Goal: Find specific page/section: Find specific page/section

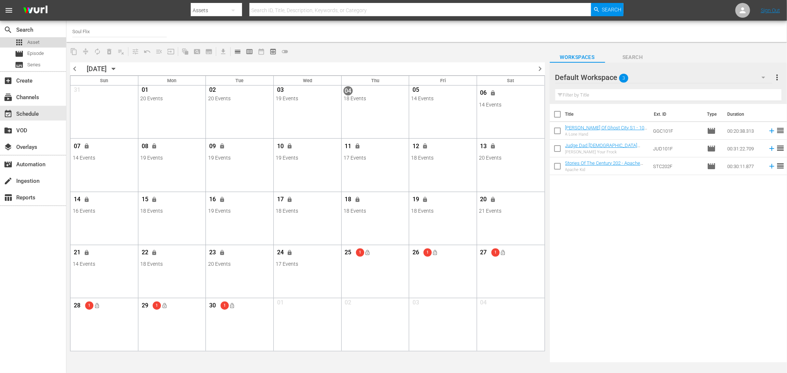
click at [49, 43] on div "apps Asset" at bounding box center [33, 42] width 66 height 10
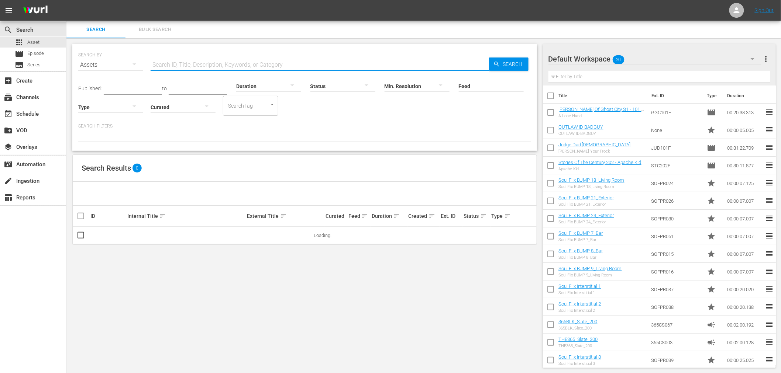
click at [218, 61] on input "text" at bounding box center [320, 65] width 338 height 18
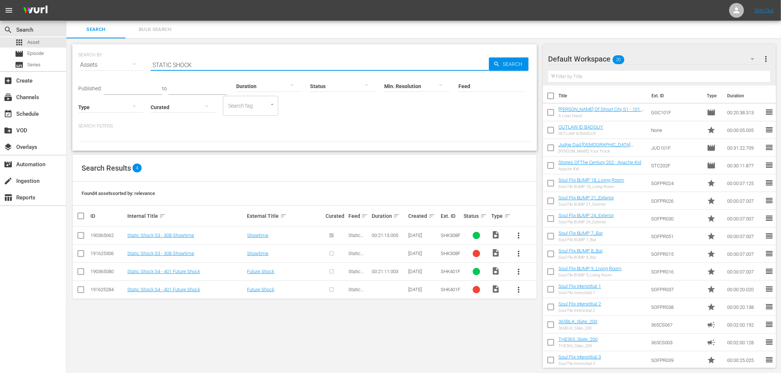
type input "STATIC SHOCK"
click at [207, 61] on input "STATIC SHOCK" at bounding box center [320, 65] width 338 height 18
click at [44, 61] on div "subtitles Series" at bounding box center [33, 65] width 66 height 10
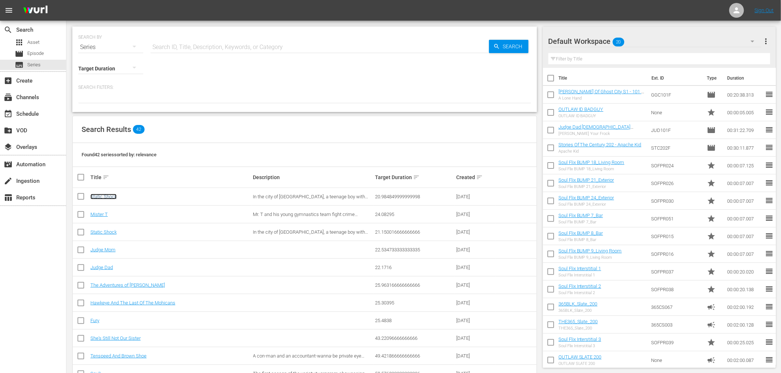
click at [105, 197] on link "Static Shock" at bounding box center [103, 197] width 26 height 6
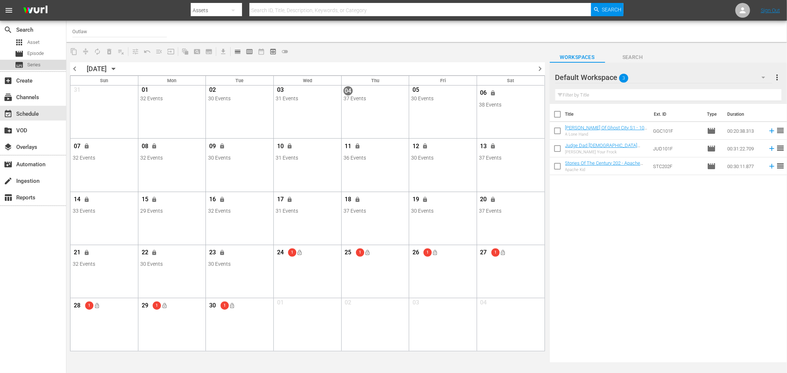
click at [30, 63] on span "Series" at bounding box center [33, 64] width 13 height 7
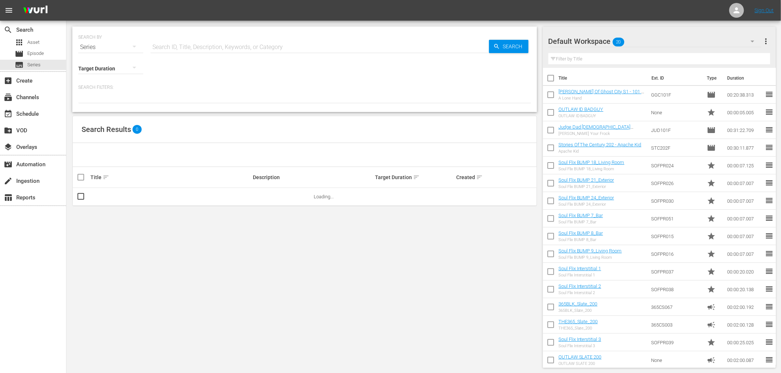
click at [187, 43] on input "text" at bounding box center [320, 47] width 338 height 18
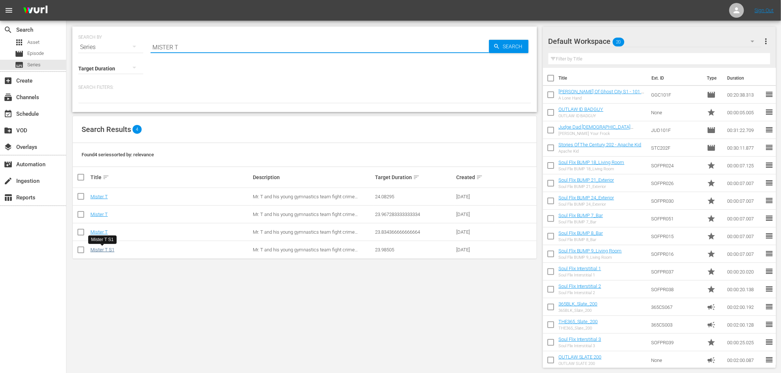
type input "MISTER T"
click at [106, 251] on link "Mister T S1" at bounding box center [102, 250] width 24 height 6
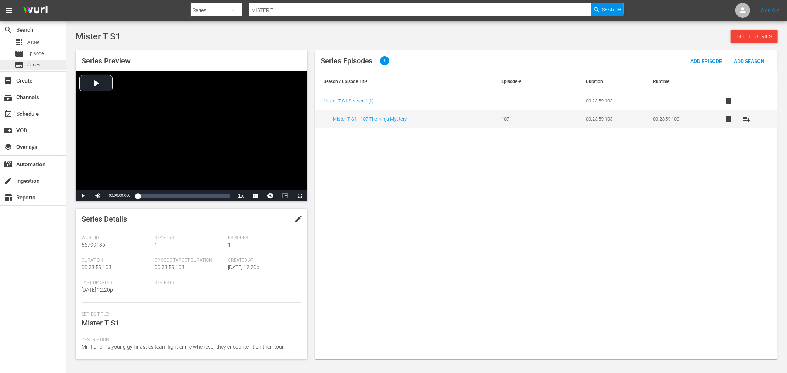
click at [38, 62] on span "Series" at bounding box center [33, 64] width 13 height 7
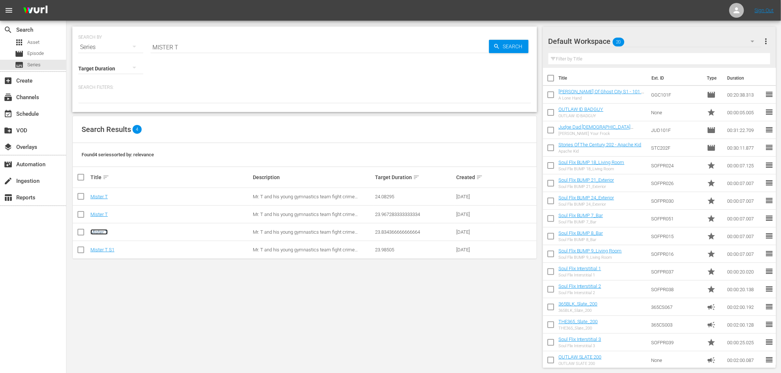
click at [101, 232] on link "Mister T" at bounding box center [98, 232] width 17 height 6
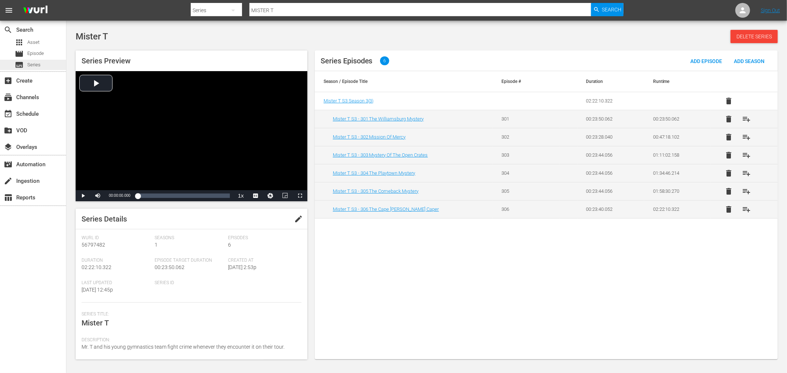
click at [28, 69] on div "subtitles Series" at bounding box center [28, 65] width 26 height 10
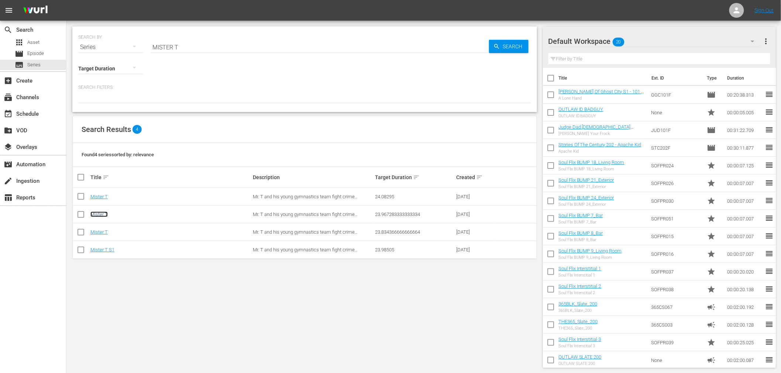
click at [102, 214] on link "Mister T" at bounding box center [98, 215] width 17 height 6
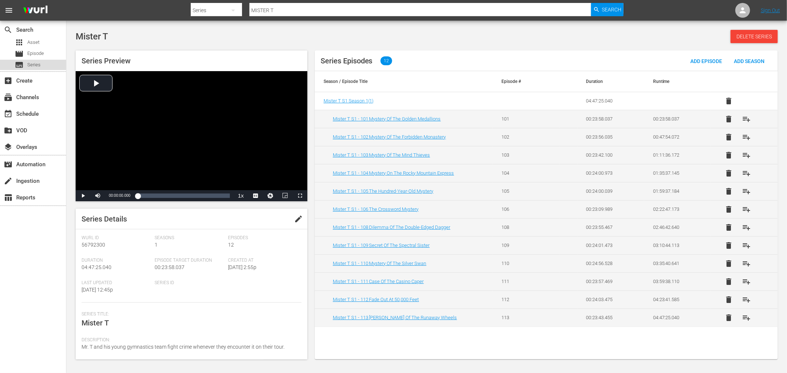
click at [36, 62] on span "Series" at bounding box center [33, 64] width 13 height 7
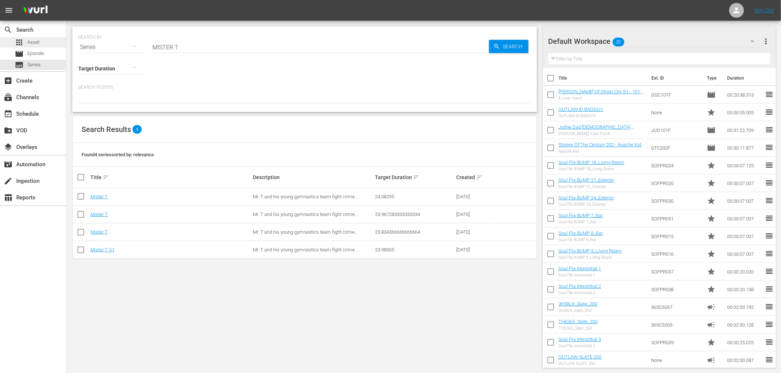
click at [49, 44] on div "apps Asset" at bounding box center [33, 42] width 66 height 10
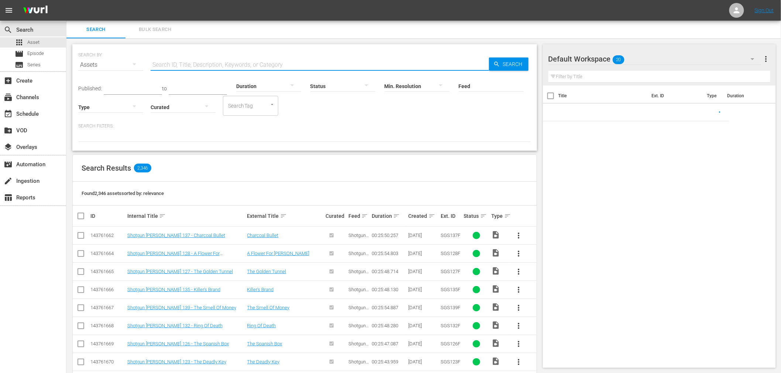
click at [175, 60] on input "text" at bounding box center [320, 65] width 338 height 18
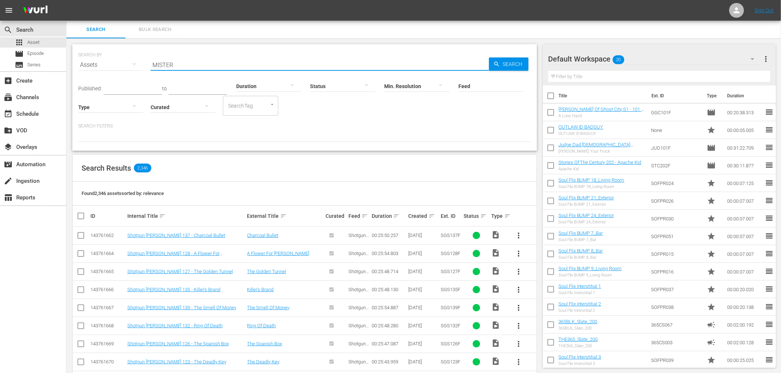
type input "MISTER"
drag, startPoint x: 221, startPoint y: 28, endPoint x: 192, endPoint y: 66, distance: 47.7
click at [192, 66] on input "MISTER" at bounding box center [320, 65] width 338 height 18
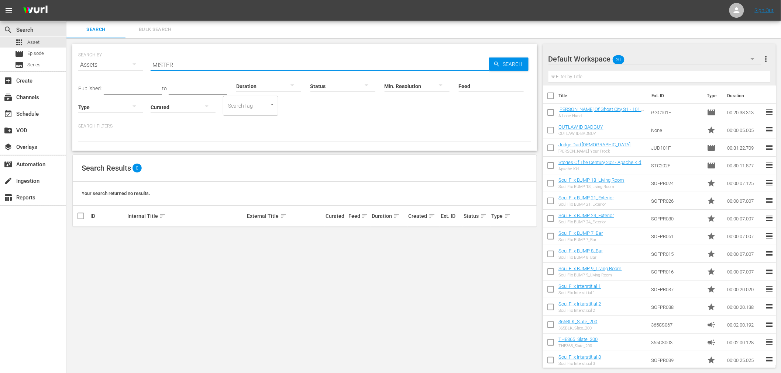
drag, startPoint x: 192, startPoint y: 66, endPoint x: 69, endPoint y: 60, distance: 123.8
click at [69, 60] on div "SEARCH BY Search By Assets Search ID, Title, Description, Keywords, or Category…" at bounding box center [304, 206] width 476 height 336
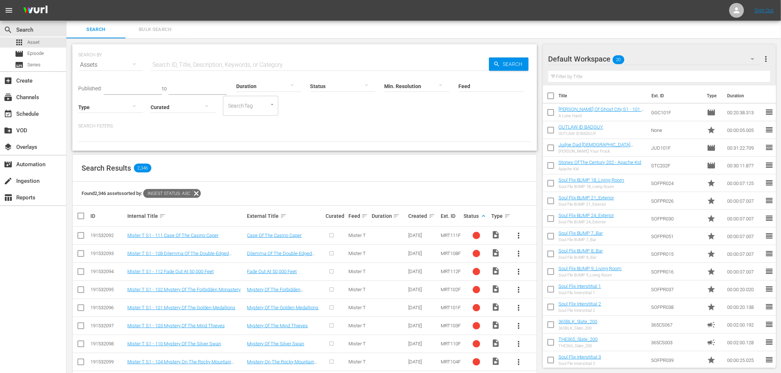
scroll to position [82, 0]
